Goal: Find specific page/section: Find specific page/section

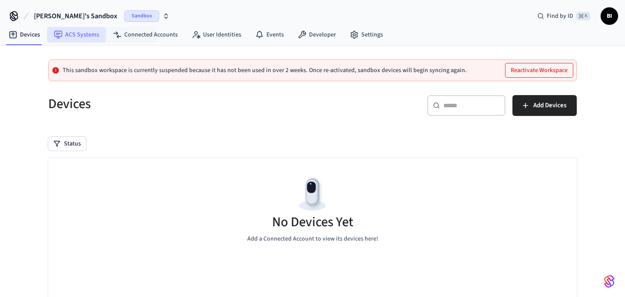
click at [84, 33] on link "ACS Systems" at bounding box center [76, 35] width 59 height 16
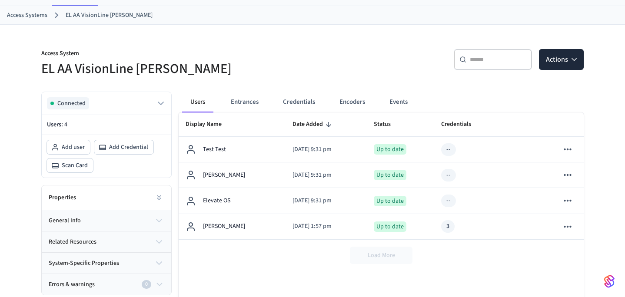
scroll to position [39, 0]
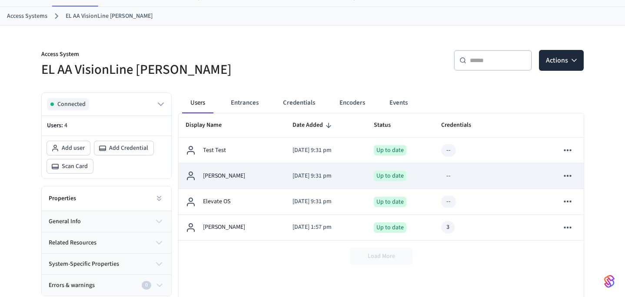
click at [277, 177] on div "[PERSON_NAME]" at bounding box center [232, 176] width 93 height 10
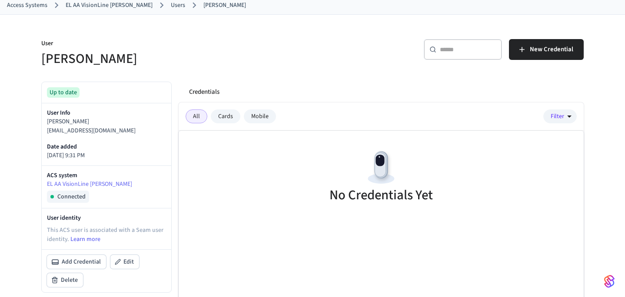
scroll to position [49, 0]
